Goal: Obtain resource: Download file/media

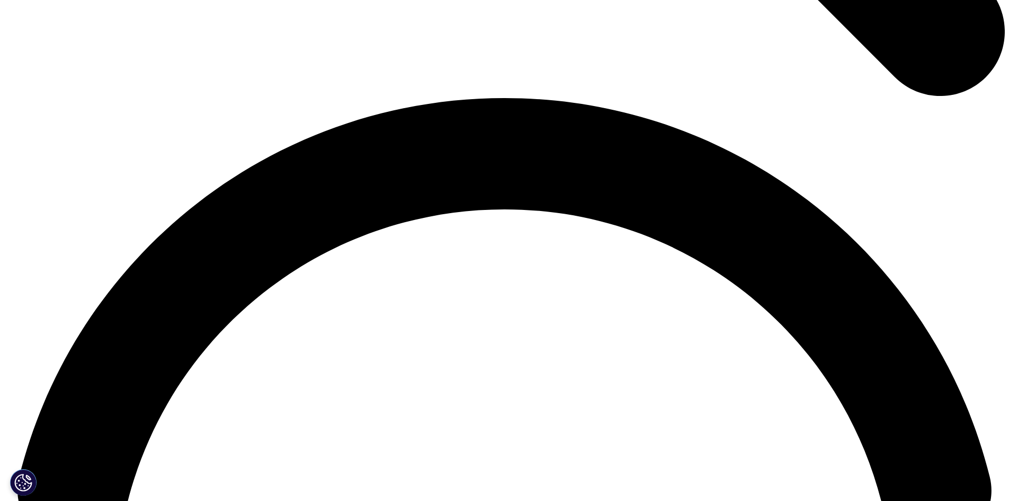
scroll to position [1960, 0]
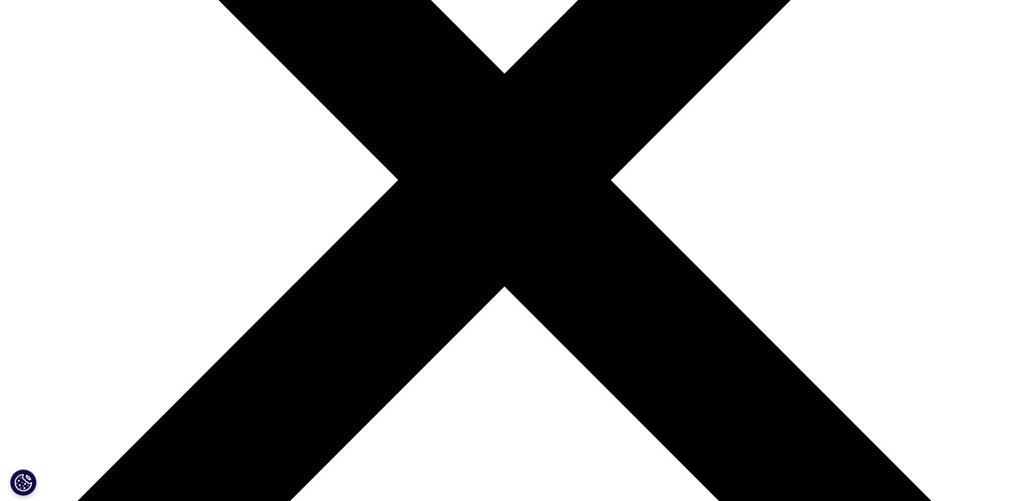
scroll to position [371, 0]
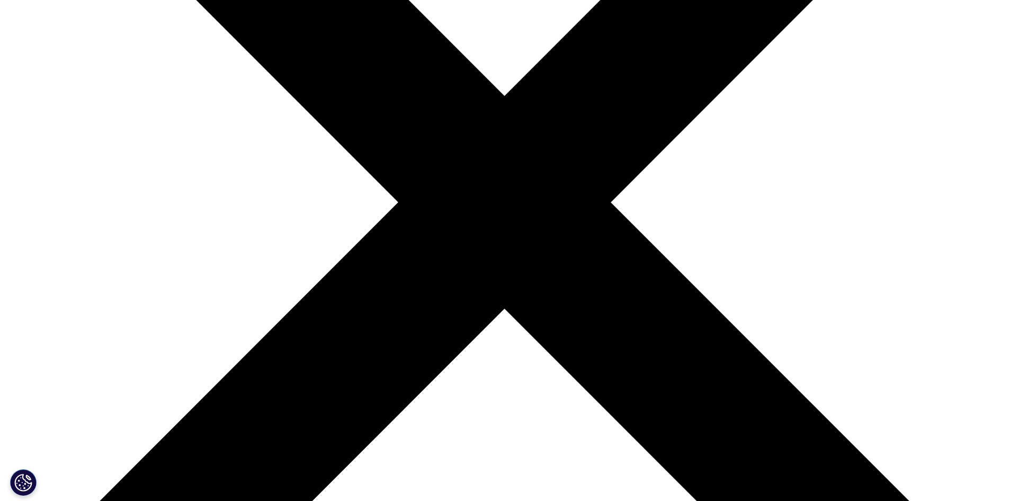
scroll to position [0, 0]
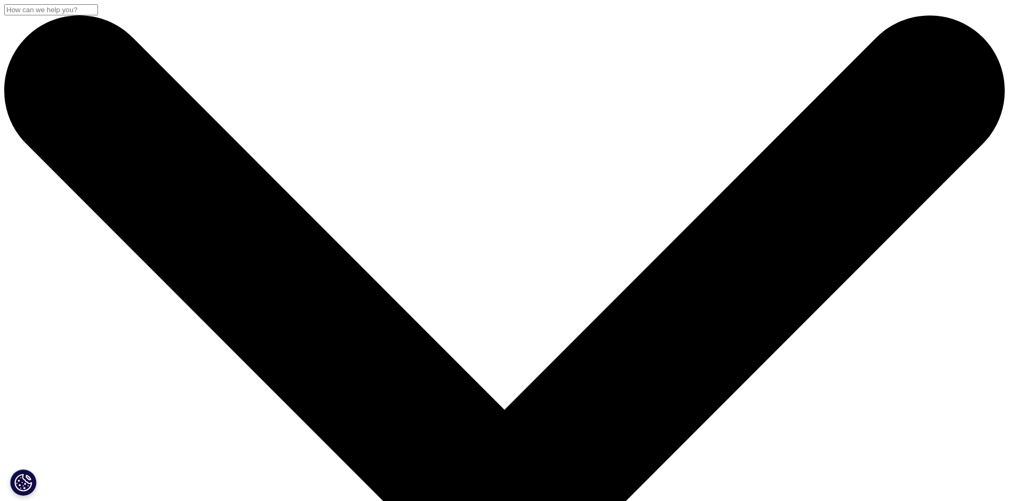
scroll to position [257, 625]
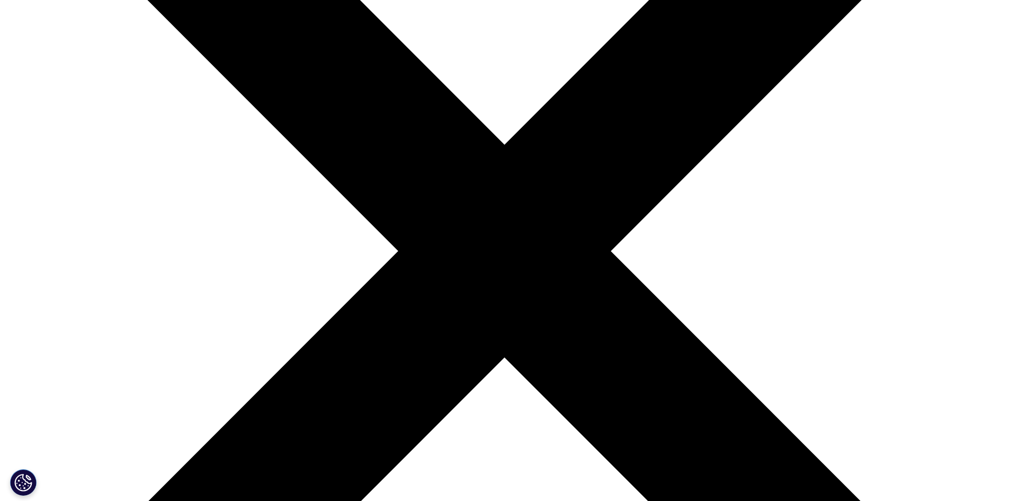
scroll to position [260, 625]
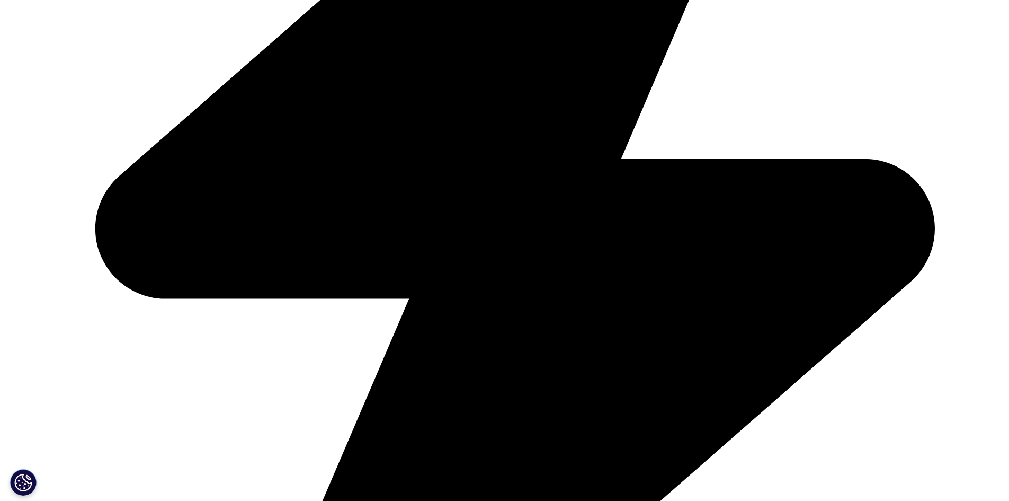
scroll to position [901, 0]
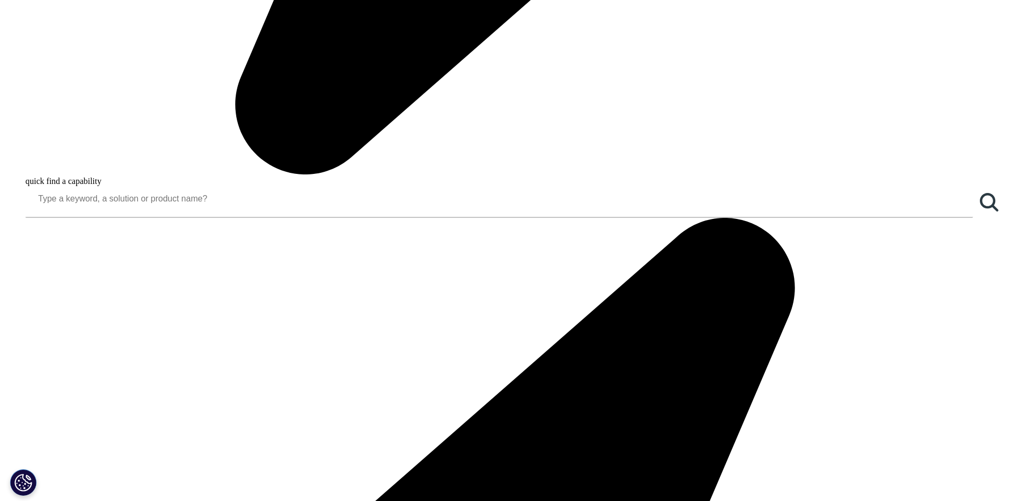
scroll to position [1536, 0]
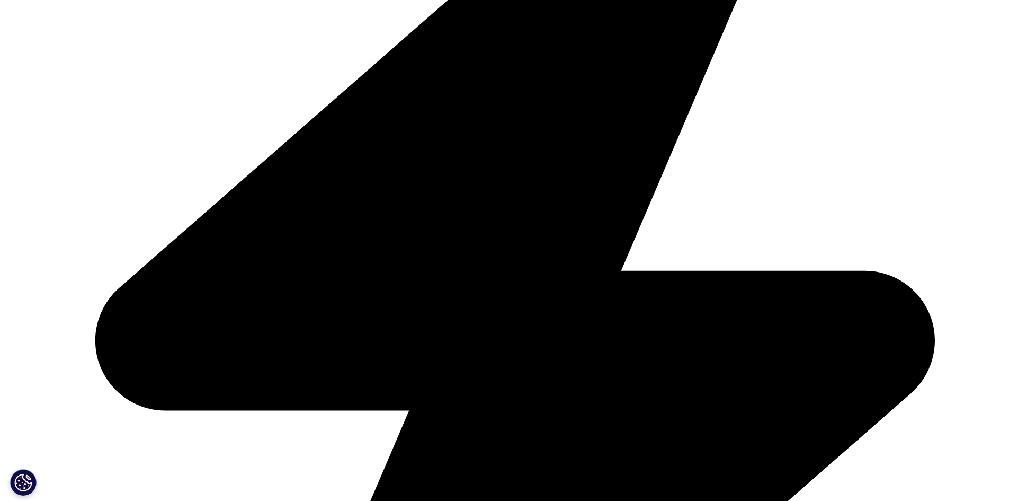
scroll to position [2172, 0]
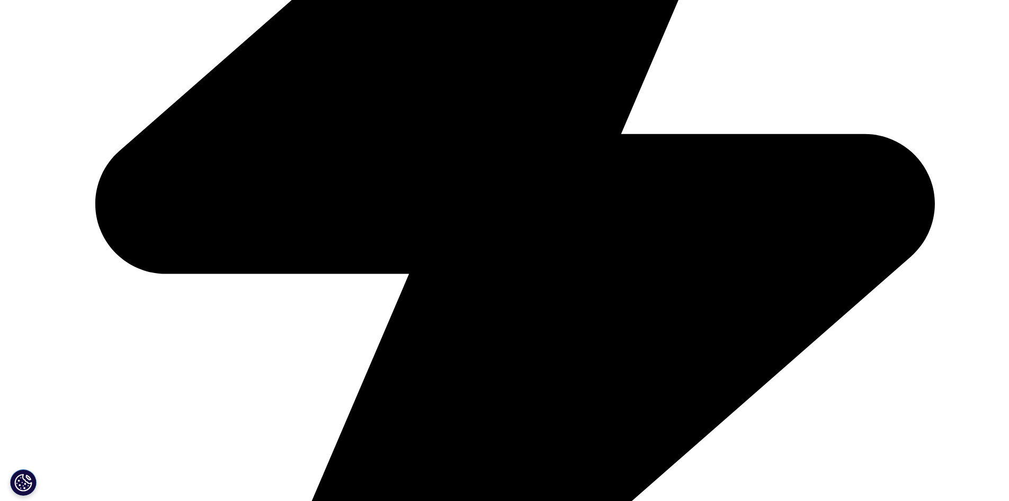
scroll to position [2066, 0]
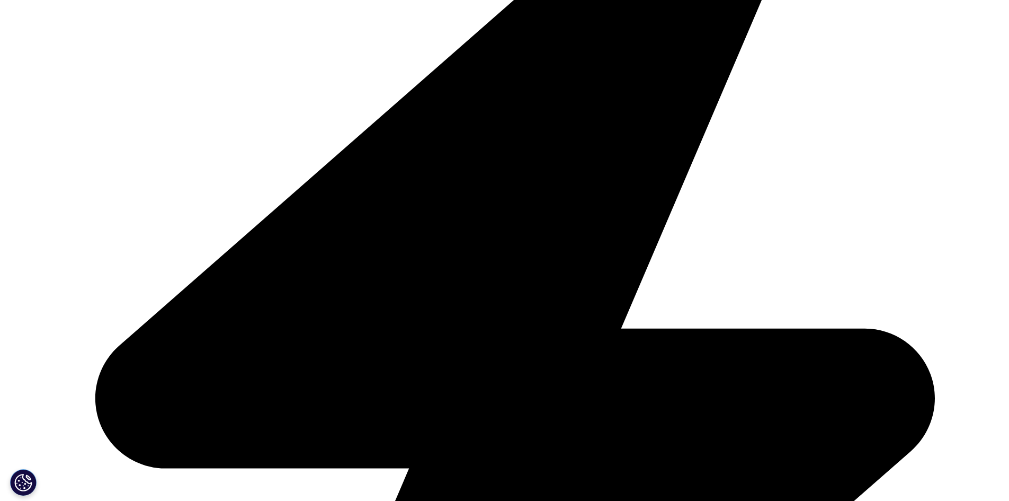
scroll to position [424, 0]
